Goal: Download file/media

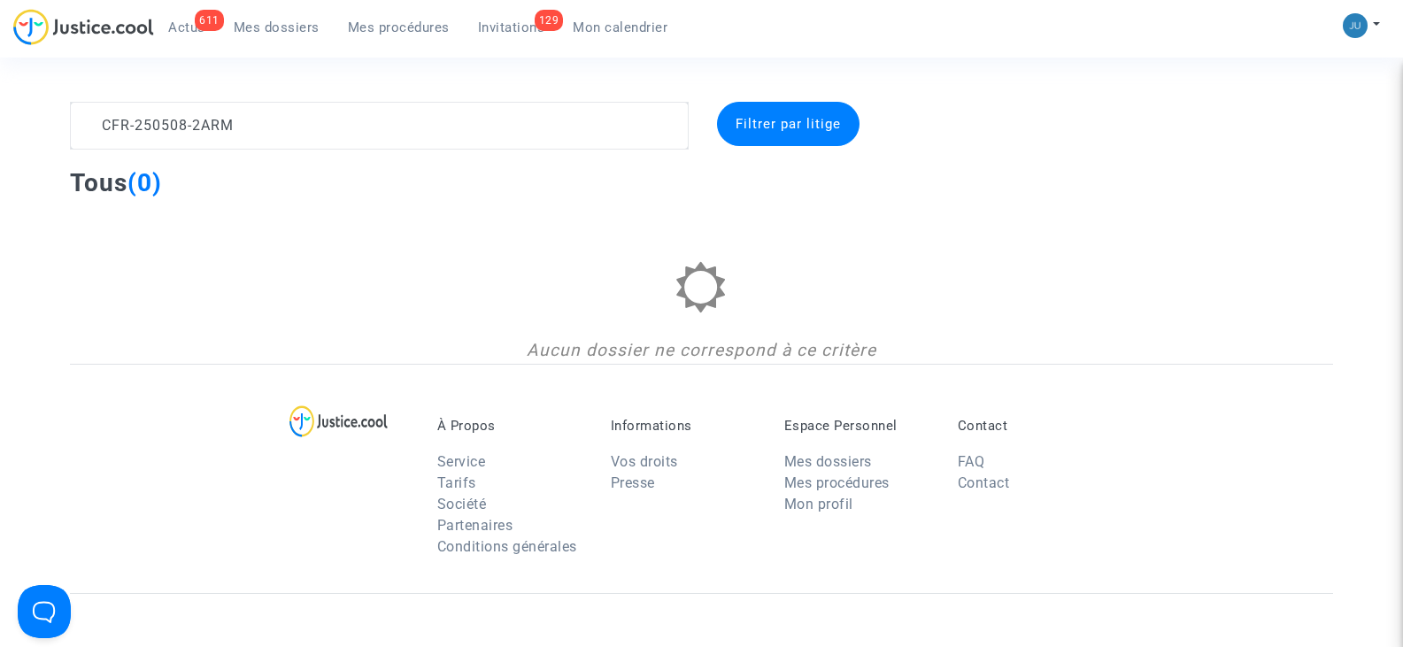
click at [92, 132] on textarea at bounding box center [379, 126] width 618 height 48
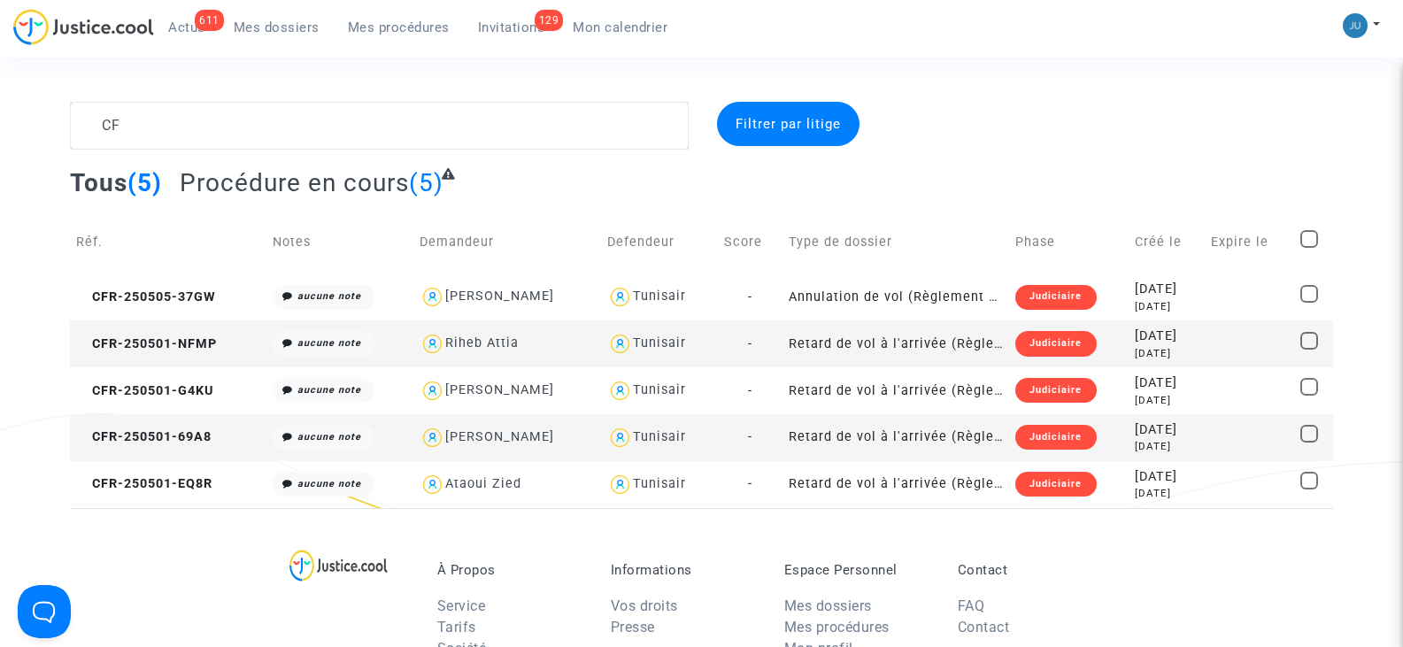
type textarea "C"
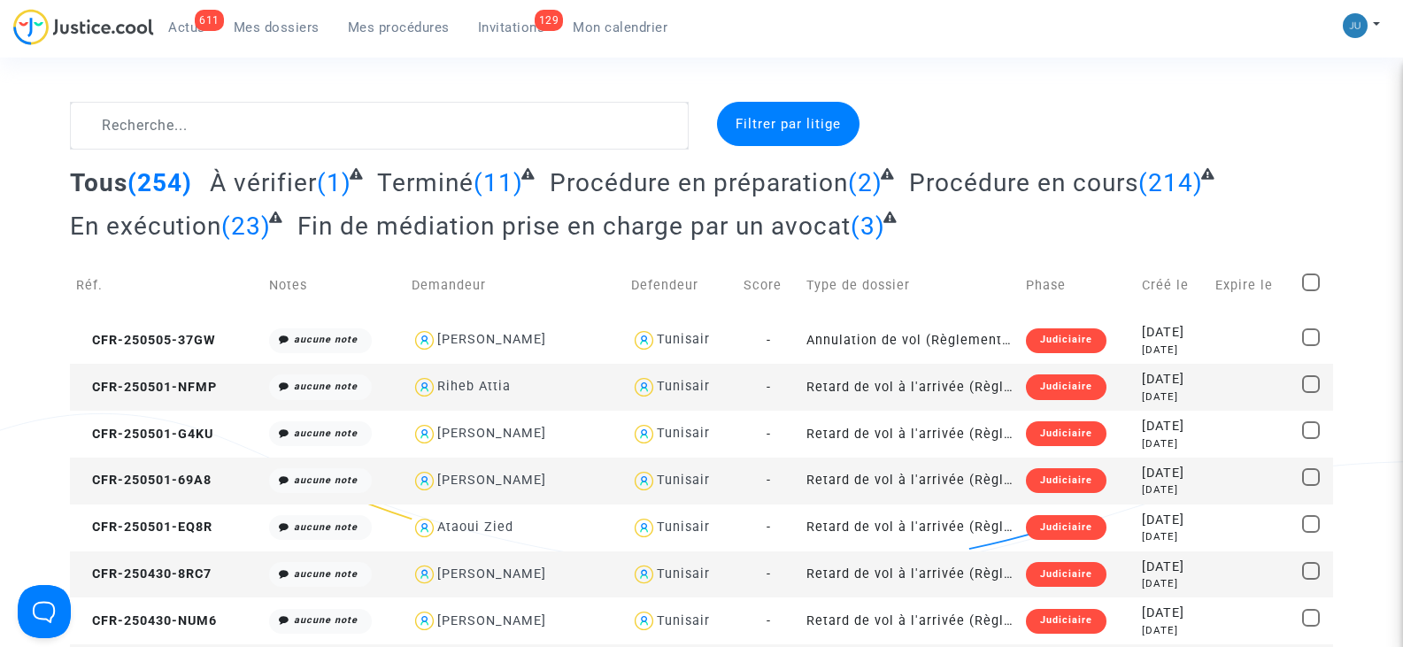
click at [813, 117] on span "Filtrer par litige" at bounding box center [788, 124] width 105 height 16
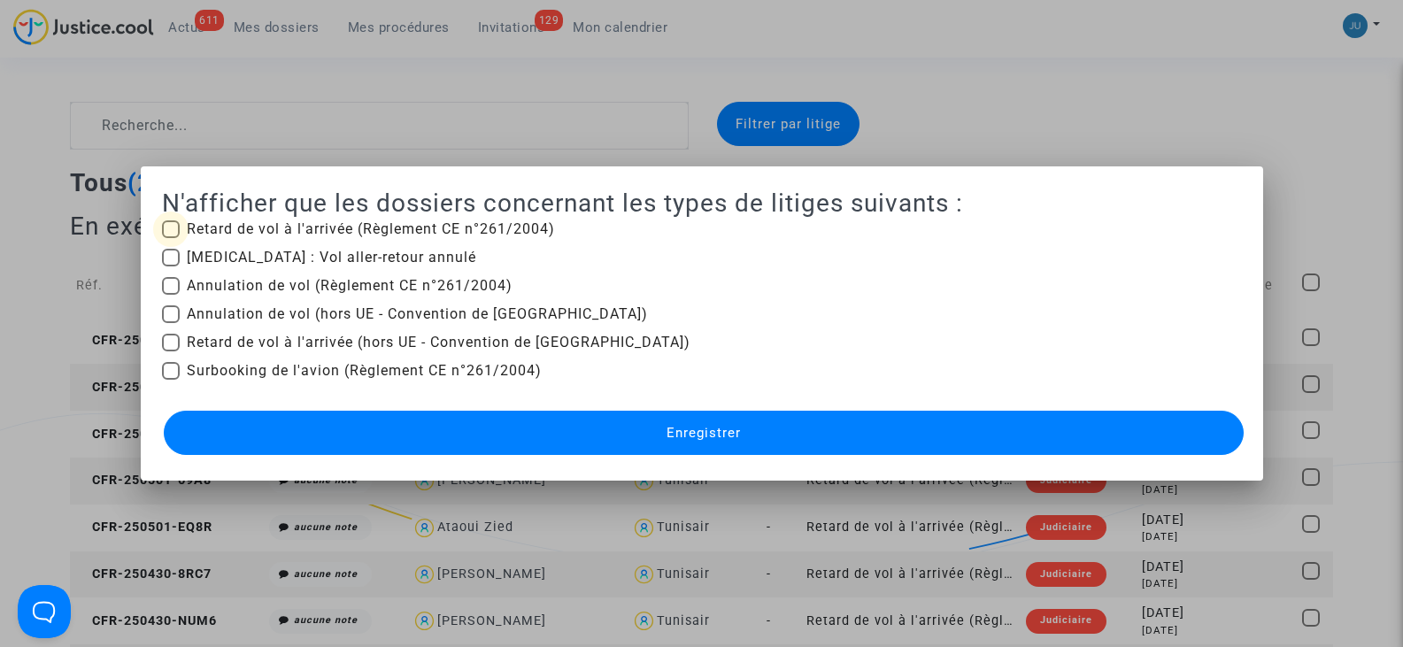
click at [166, 222] on span at bounding box center [171, 229] width 18 height 18
click at [170, 238] on input "Retard de vol à l'arrivée (Règlement CE n°261/2004)" at bounding box center [170, 238] width 1 height 1
checkbox input "true"
click at [721, 427] on span "Enregistrer" at bounding box center [704, 433] width 74 height 16
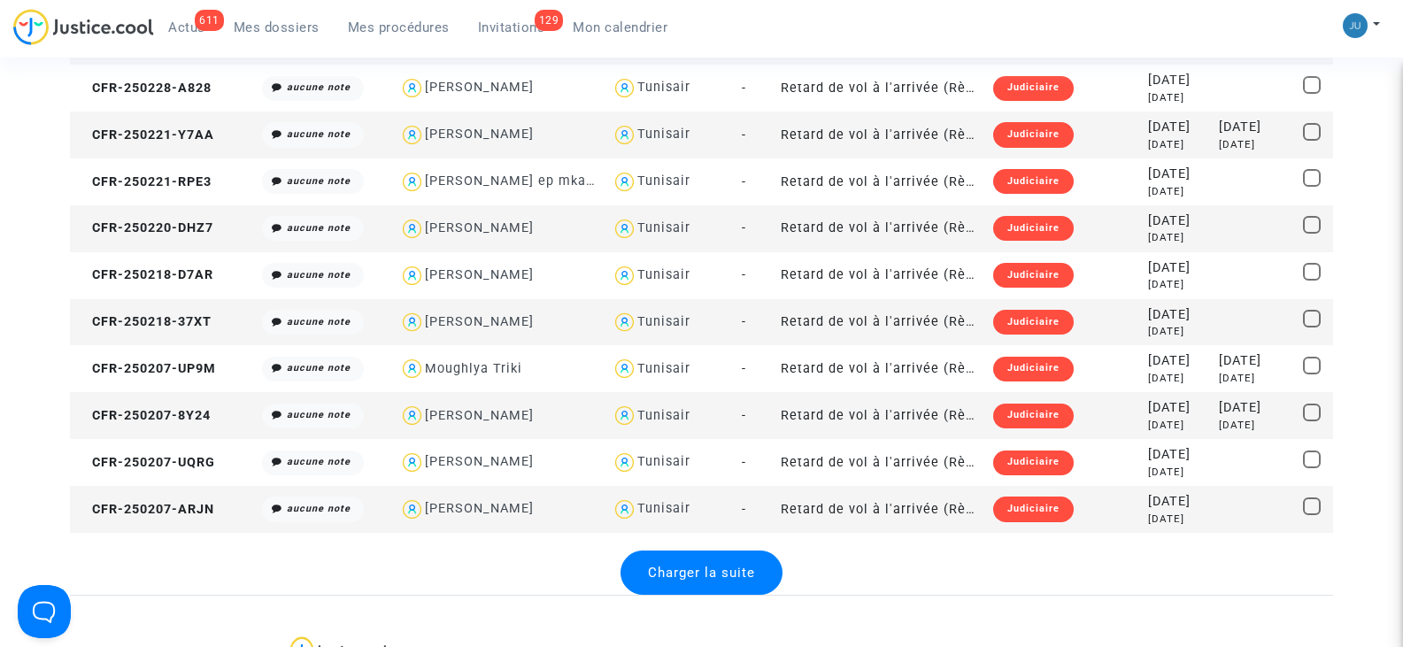
scroll to position [2213, 0]
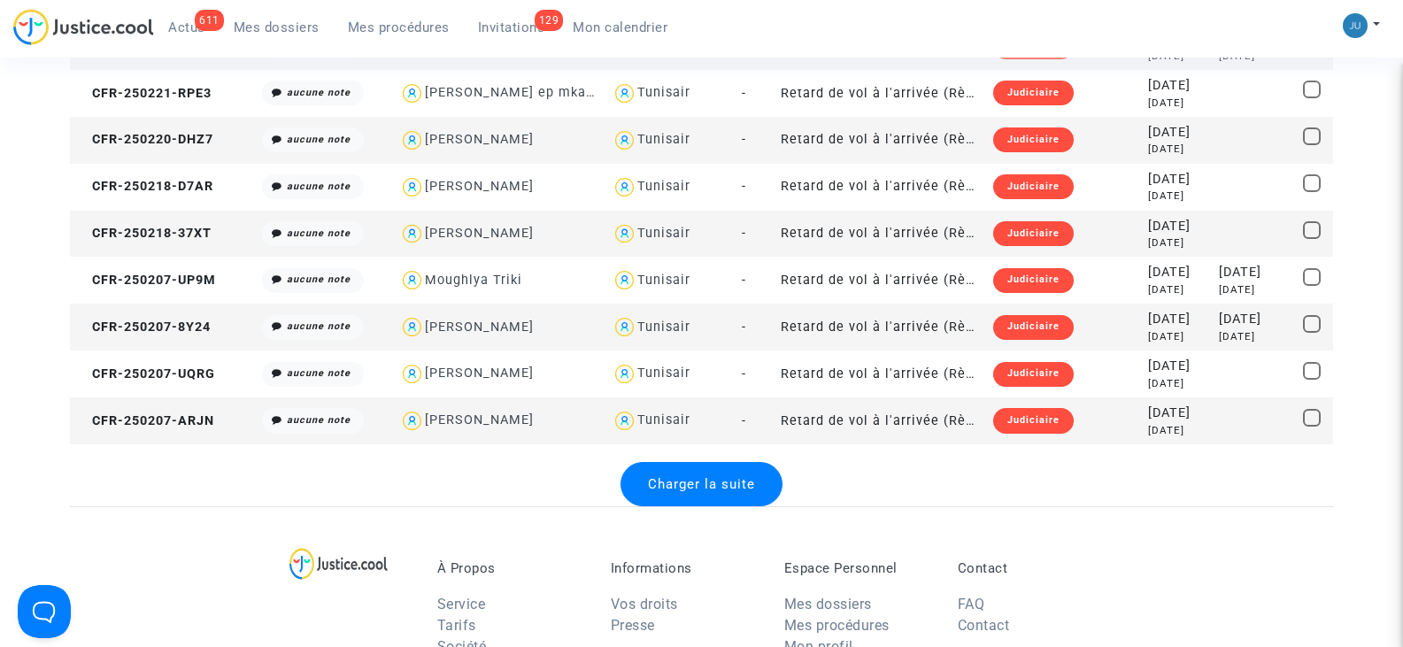
click at [667, 478] on span "Charger la suite" at bounding box center [701, 484] width 107 height 16
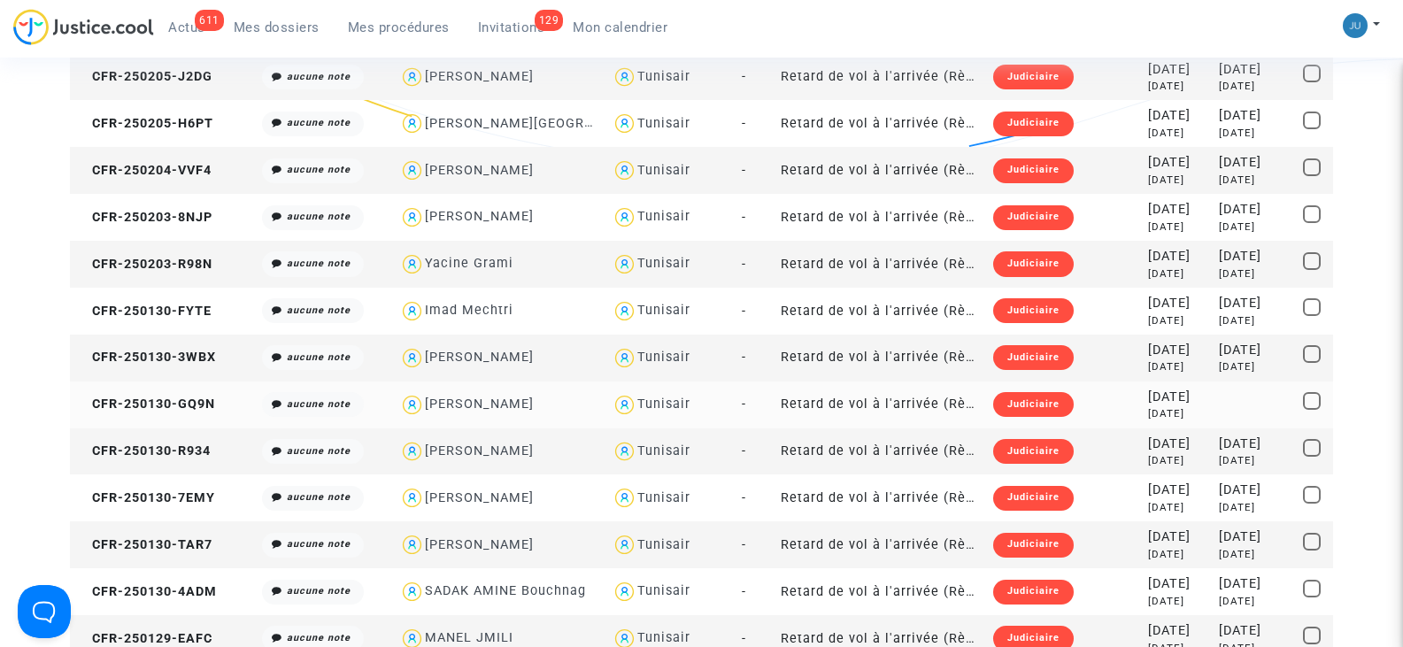
scroll to position [2832, 0]
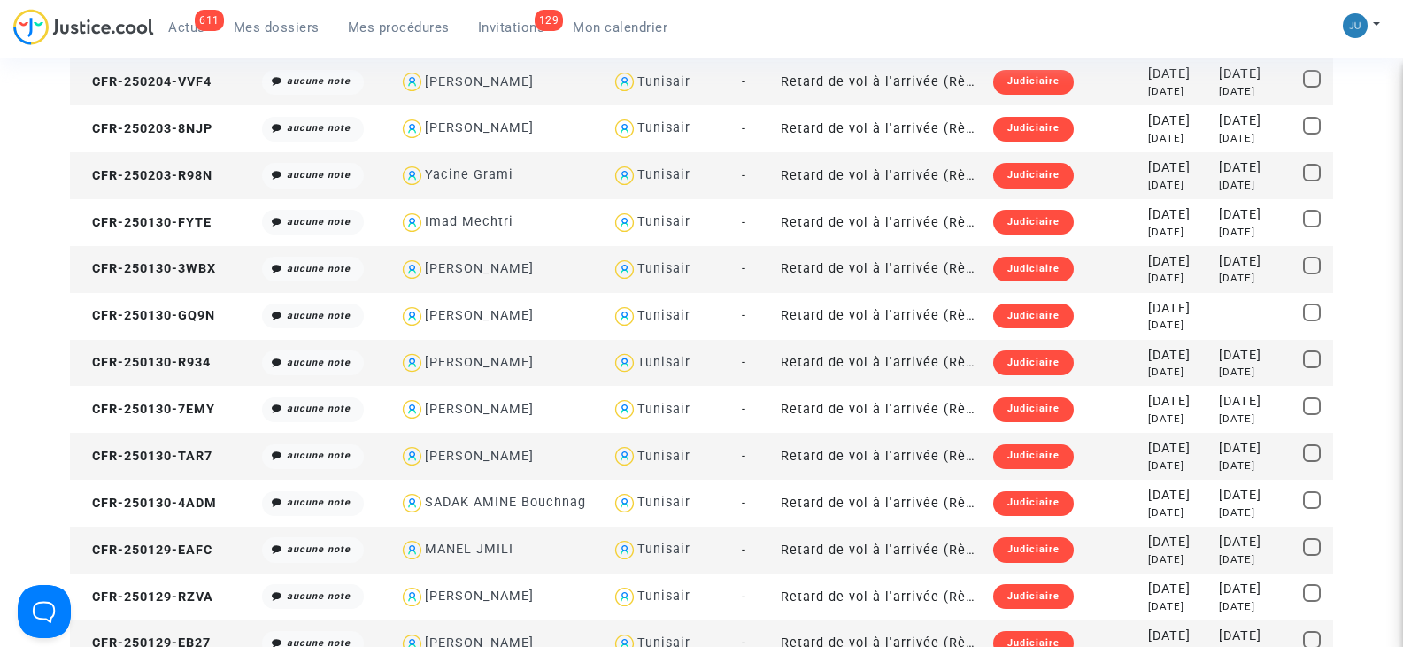
click at [472, 451] on div "[PERSON_NAME]" at bounding box center [479, 456] width 109 height 15
type textarea "@"[PERSON_NAME]" @"Pitcher Avocat""
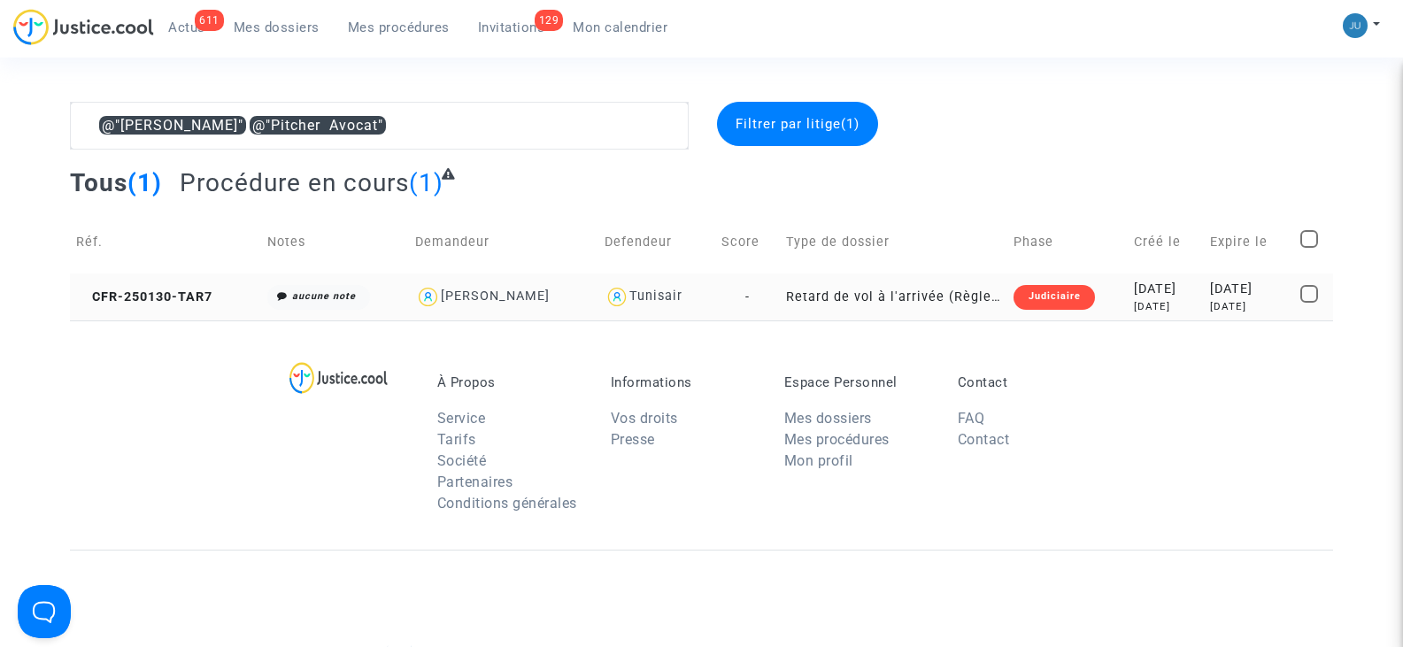
click at [1014, 296] on div "Judiciaire" at bounding box center [1053, 297] width 81 height 25
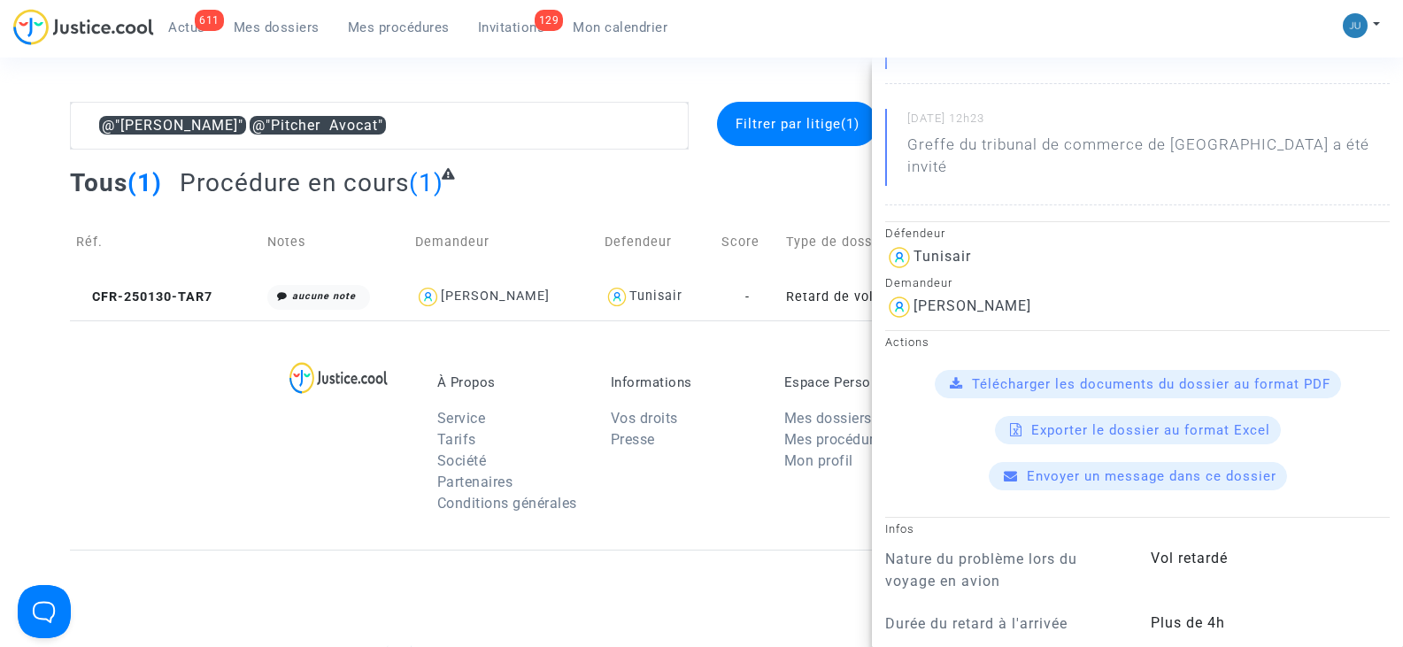
scroll to position [266, 0]
click at [990, 380] on span "Télécharger les documents du dossier au format PDF" at bounding box center [1151, 382] width 358 height 16
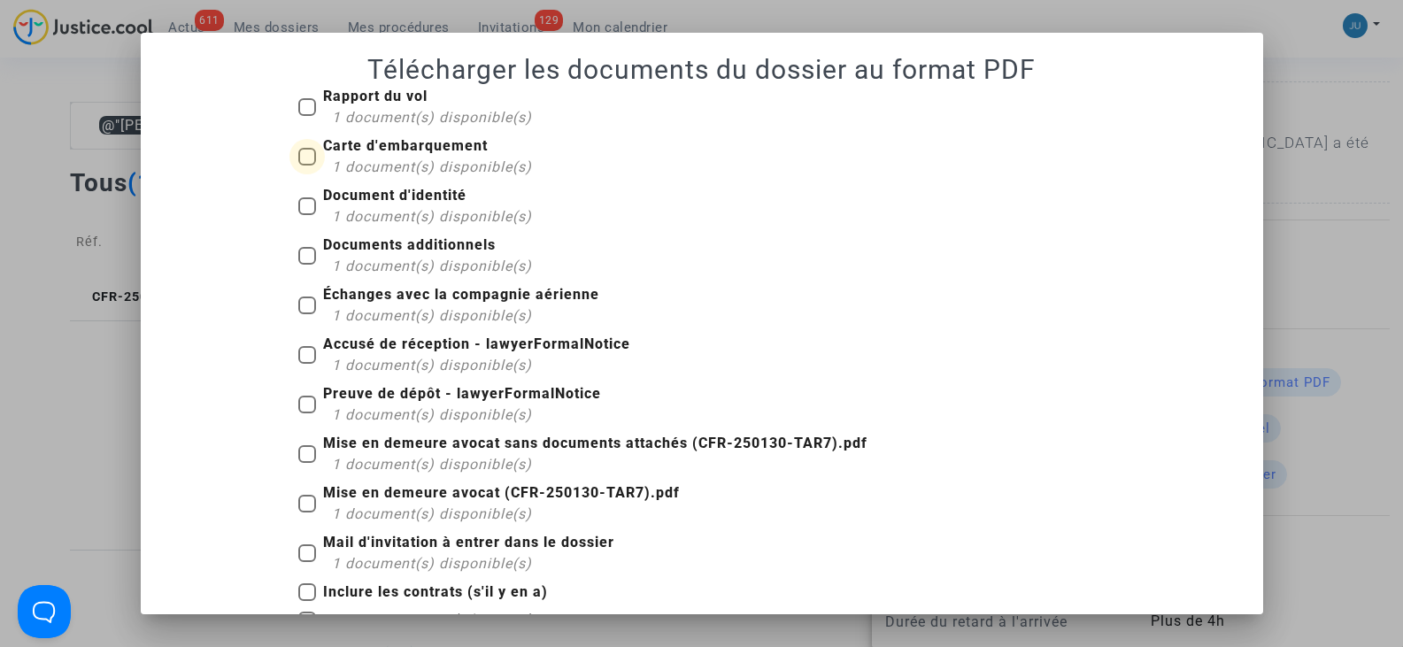
click at [376, 148] on b "Carte d'embarquement" at bounding box center [405, 145] width 165 height 17
click at [307, 166] on input "Carte d'embarquement 1 document(s) disponible(s)" at bounding box center [306, 166] width 1 height 1
checkbox input "true"
click at [394, 206] on div "1 document(s) disponible(s)" at bounding box center [432, 216] width 200 height 21
click at [307, 215] on input "Document d'identité 1 document(s) disponible(s)" at bounding box center [306, 215] width 1 height 1
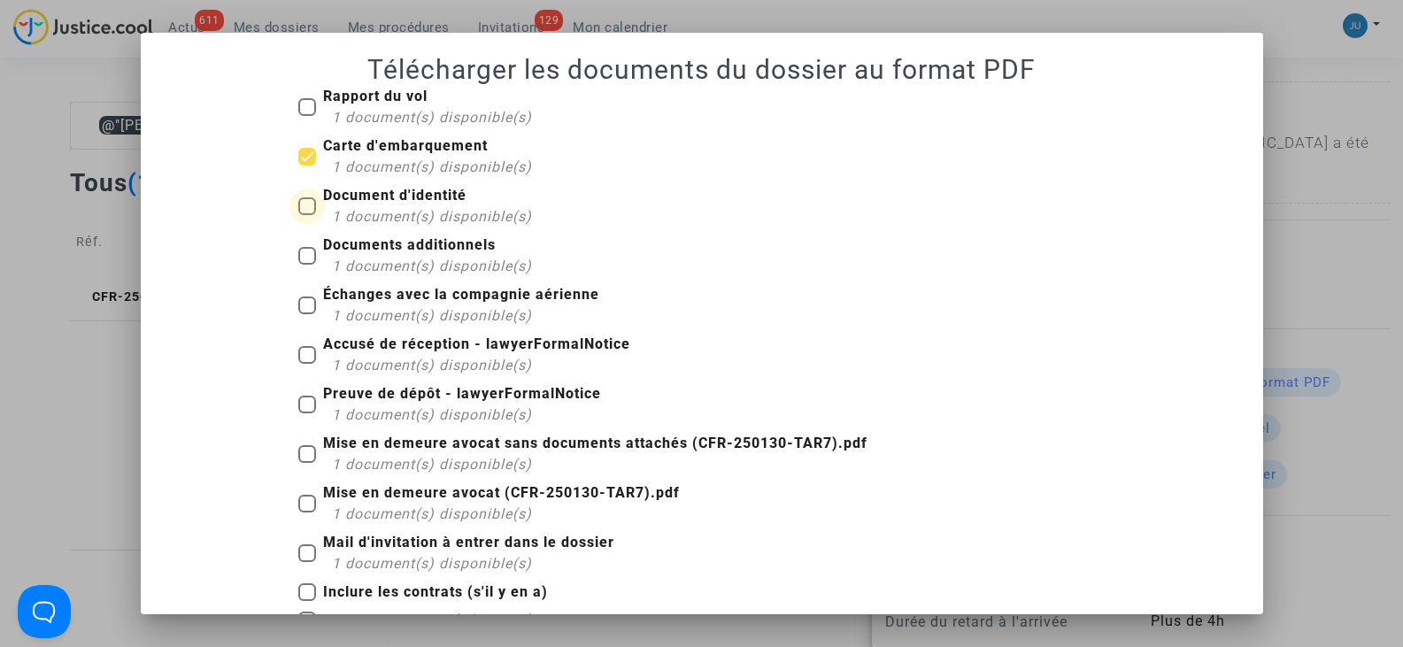
checkbox input "true"
click at [344, 292] on b "Échanges avec la compagnie aérienne" at bounding box center [461, 294] width 276 height 17
click at [307, 314] on input "Échanges avec la compagnie aérienne 1 document(s) disponible(s)" at bounding box center [306, 314] width 1 height 1
checkbox input "true"
click at [323, 264] on span "Documents additionnels 1 document(s) disponible(s)" at bounding box center [427, 256] width 209 height 41
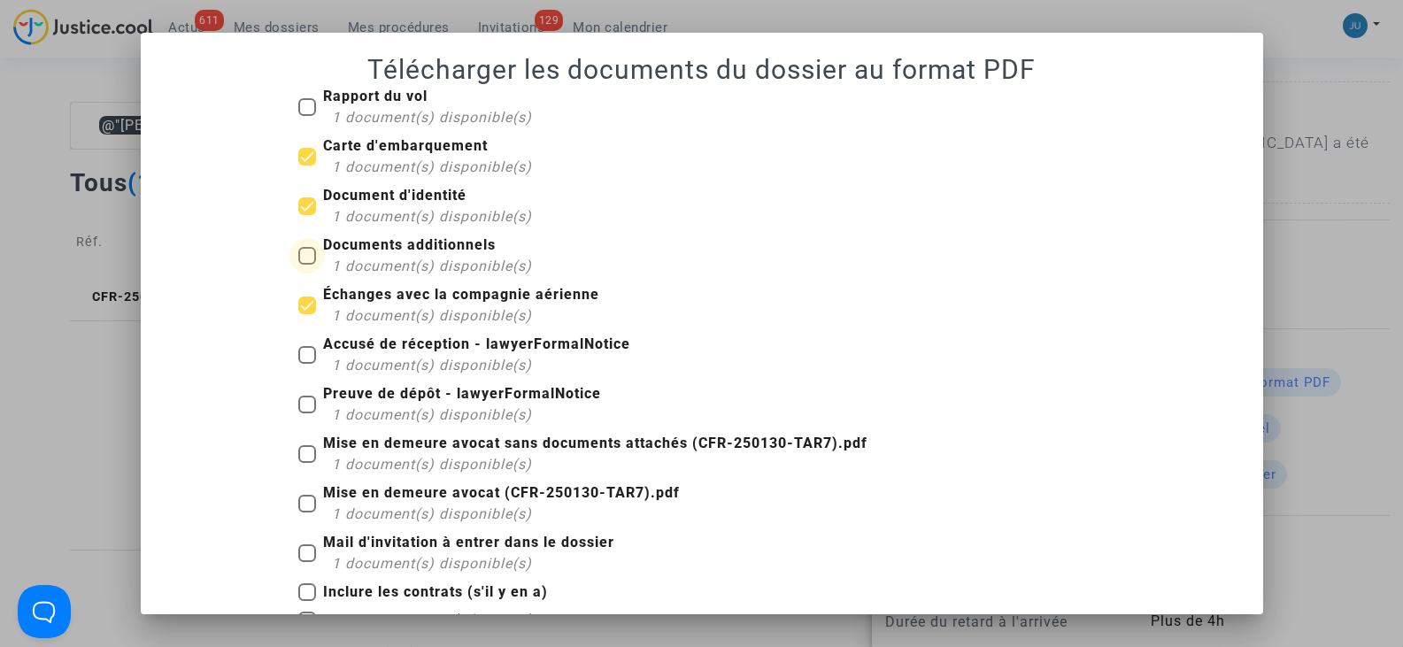
click at [307, 265] on input "Documents additionnels 1 document(s) disponible(s)" at bounding box center [306, 265] width 1 height 1
checkbox input "true"
click at [298, 102] on span at bounding box center [307, 107] width 18 height 18
click at [306, 116] on input "Rapport du vol 1 document(s) disponible(s)" at bounding box center [306, 116] width 1 height 1
checkbox input "true"
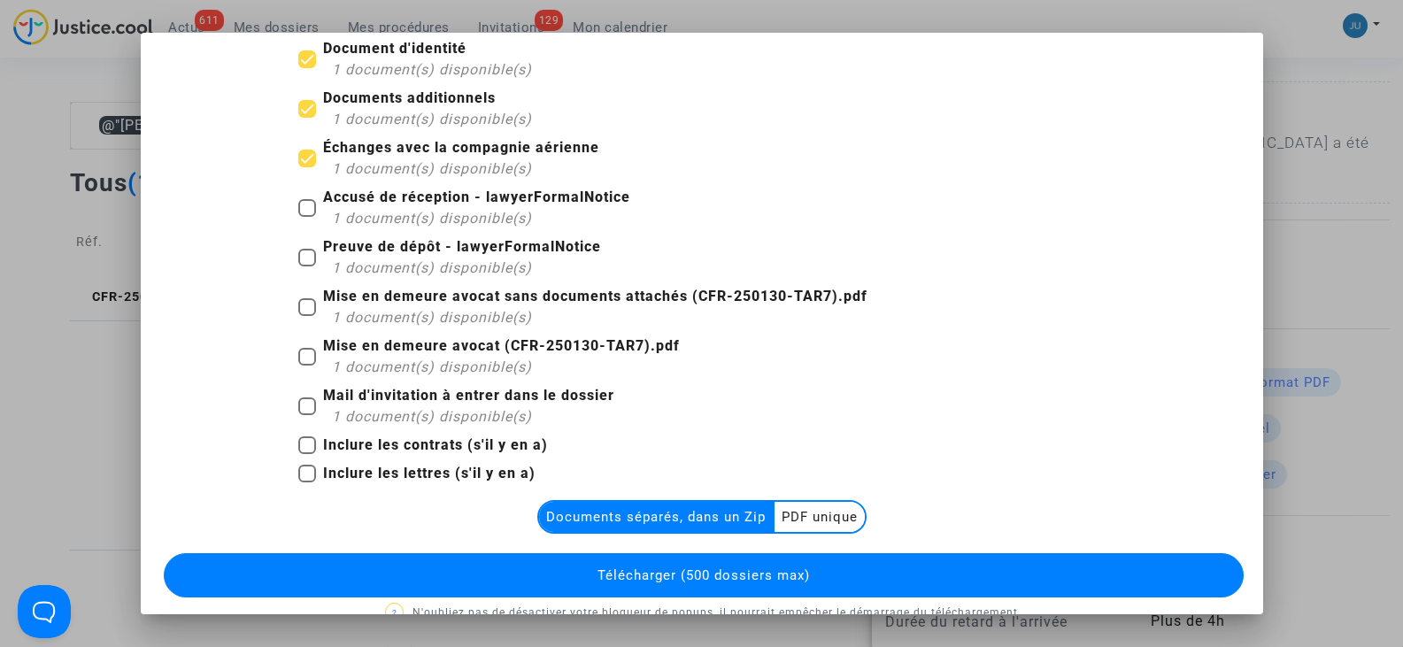
scroll to position [180, 0]
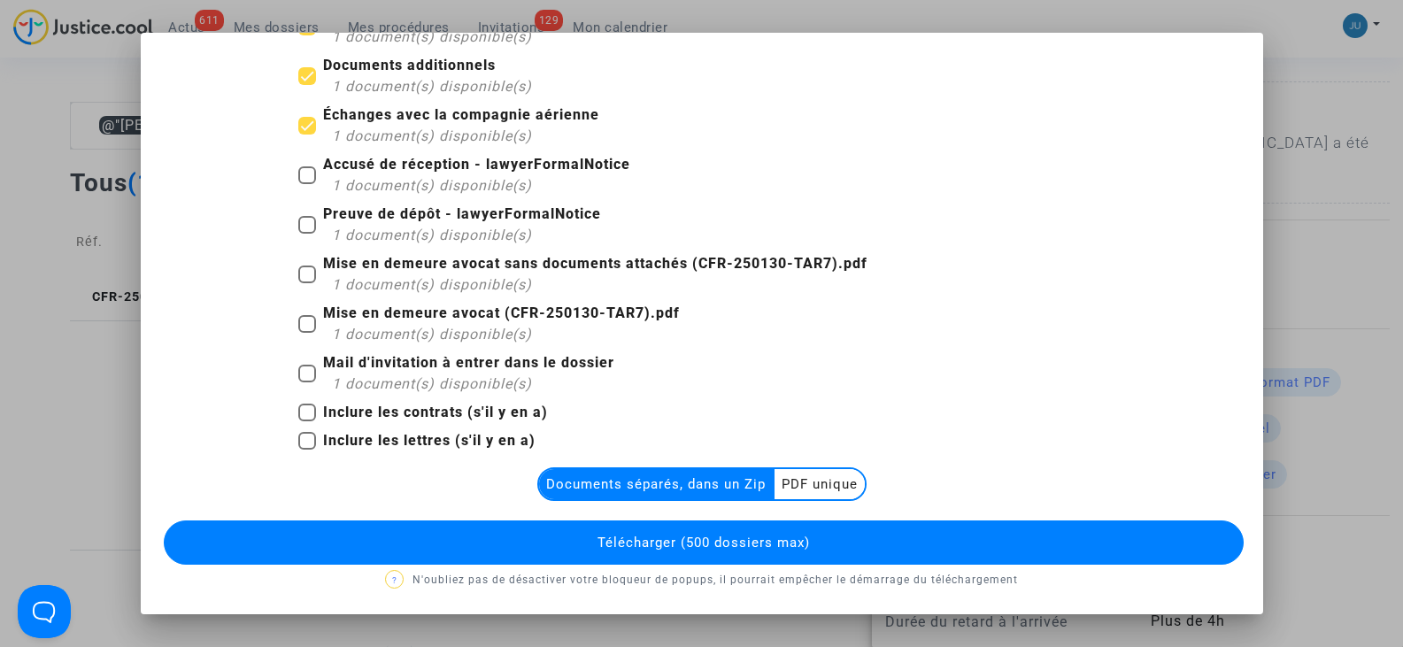
click at [727, 483] on multi-toggle-item "Documents séparés, dans un Zip" at bounding box center [656, 484] width 235 height 30
click at [622, 542] on span "Télécharger (500 dossiers max)" at bounding box center [703, 543] width 212 height 16
